Goal: Find specific page/section: Find specific page/section

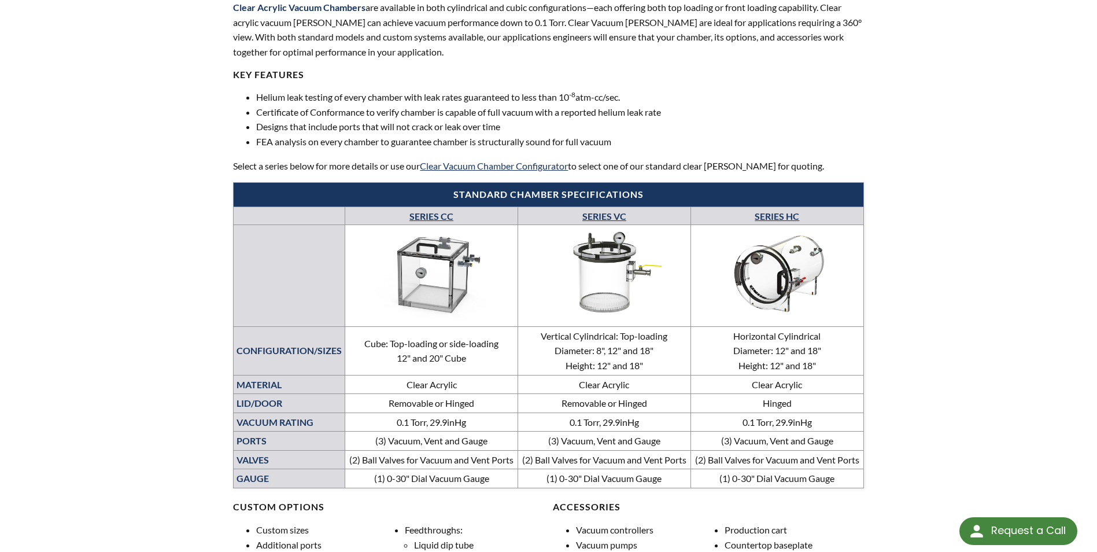
scroll to position [347, 0]
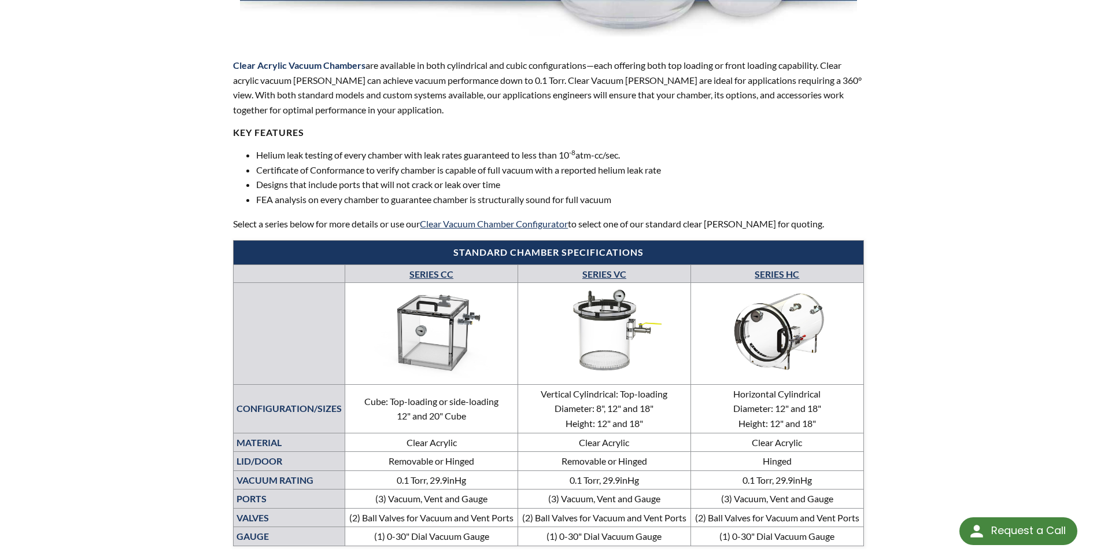
click at [967, 261] on div "LVS » Vacuum [PERSON_NAME] » Products » Clear Acrylic [PERSON_NAME] Clear Acryl…" at bounding box center [548, 465] width 1097 height 1513
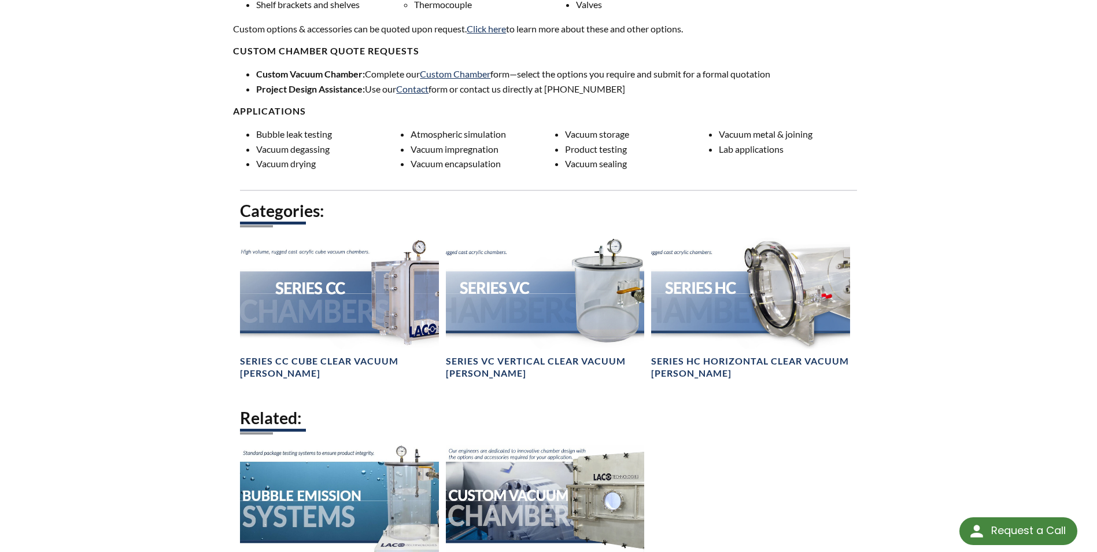
scroll to position [959, 0]
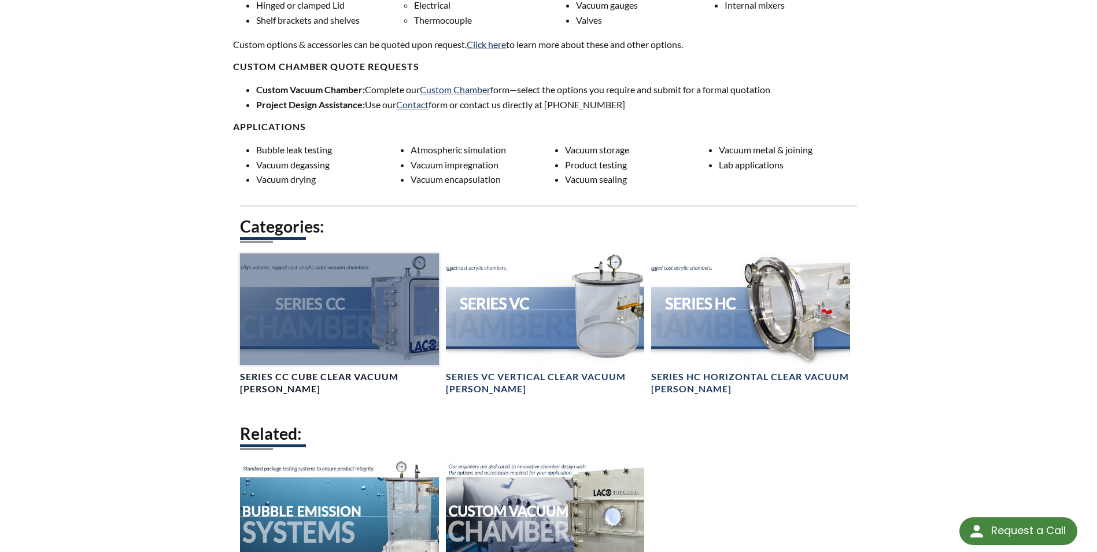
click at [292, 387] on h4 "Series CC Cube Clear Vacuum [PERSON_NAME]" at bounding box center [339, 383] width 198 height 24
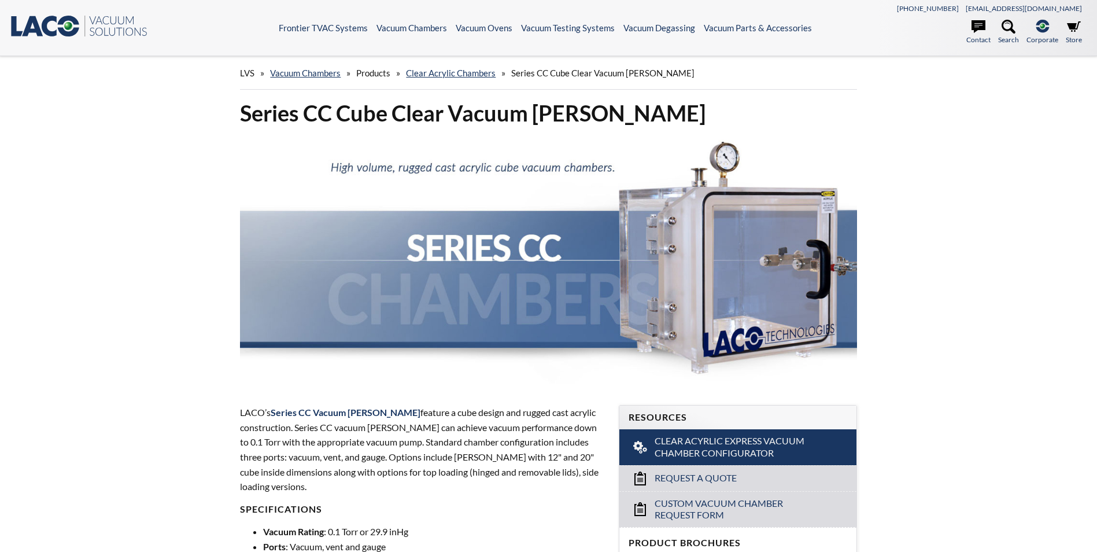
select select "Language Translate Widget"
